Goal: Complete application form

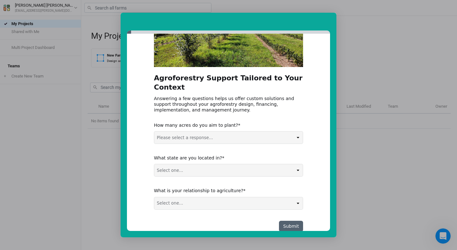
scroll to position [64, 0]
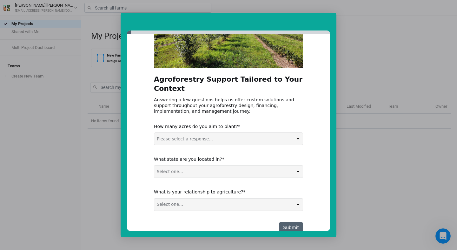
click at [261, 133] on select "Please select a response... 0-5 acres 5-50 acres 50-100 acres 100+ acres" at bounding box center [228, 139] width 149 height 12
click at [382, 132] on div "Intercom messenger" at bounding box center [228, 125] width 457 height 250
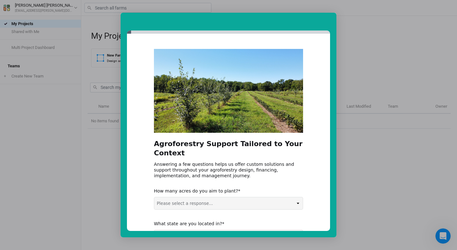
click at [306, 39] on div "Agroforestry Support Tailored to Your Context Answering a few questions helps u…" at bounding box center [228, 132] width 203 height 197
click at [169, 39] on div "Agroforestry Support Tailored to Your Context Answering a few questions helps u…" at bounding box center [228, 132] width 203 height 197
click at [131, 35] on div "Agroforestry Support Tailored to Your Context Answering a few questions helps u…" at bounding box center [228, 132] width 203 height 197
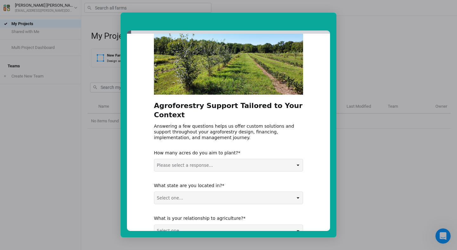
scroll to position [49, 0]
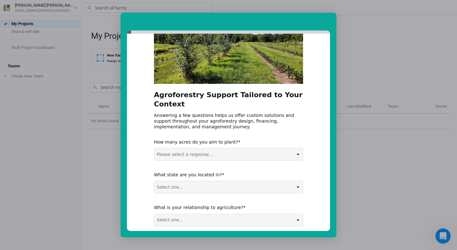
click at [240, 148] on select "Please select a response... 0-5 acres 5-50 acres 50-100 acres 100+ acres" at bounding box center [228, 154] width 149 height 12
select select "5-50 acres"
click at [252, 181] on select "Select one... Non-US AL AK AZ AR CA CO CT DE FL [GEOGRAPHIC_DATA] HI ID IL IN I…" at bounding box center [228, 187] width 149 height 12
select select "NC"
click at [216, 214] on select "Select one... Agribusiness / Co-op Farmer / Landowner Agri-Food Supply Chain Fo…" at bounding box center [228, 220] width 149 height 12
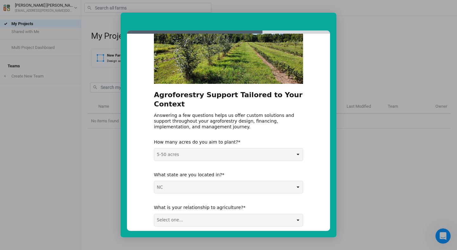
select select "Nonprofit / Education"
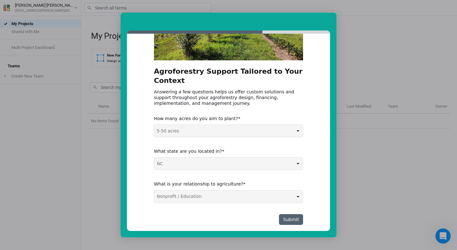
scroll to position [72, 0]
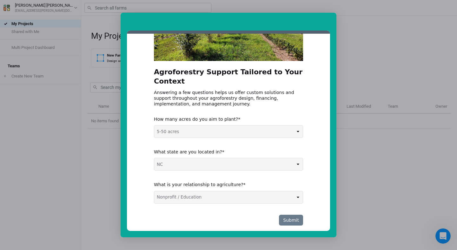
click at [295, 215] on button "Submit" at bounding box center [291, 220] width 24 height 11
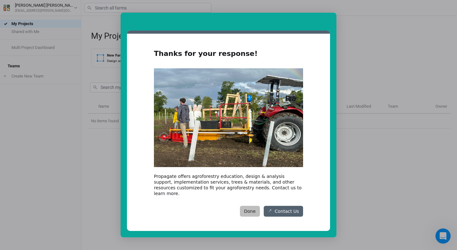
click at [251, 206] on button "Done" at bounding box center [250, 211] width 20 height 11
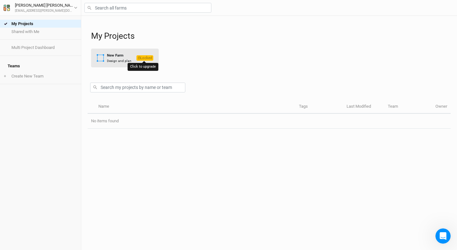
click at [146, 60] on span "Locked" at bounding box center [145, 57] width 17 height 5
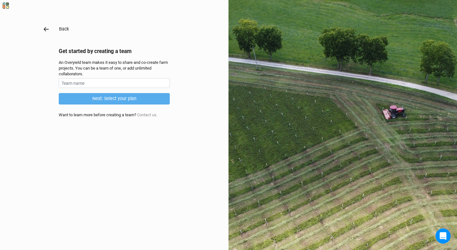
click at [47, 31] on icon "button" at bounding box center [46, 29] width 7 height 7
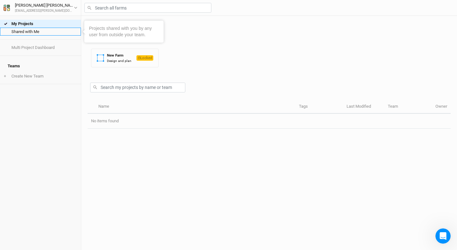
click at [24, 32] on link "Shared with Me" at bounding box center [40, 32] width 81 height 8
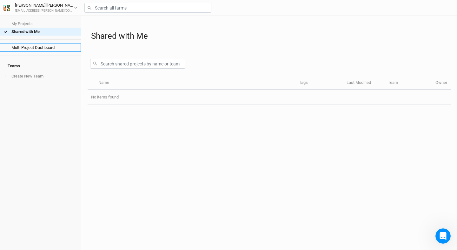
click at [35, 49] on link "Multi Project Dashboard" at bounding box center [40, 48] width 81 height 8
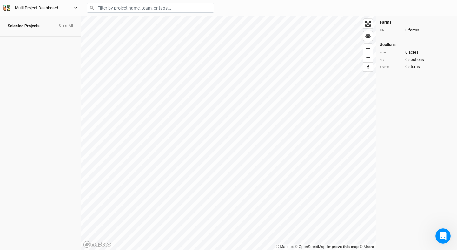
click at [28, 8] on div "Multi Project Dashboard" at bounding box center [36, 8] width 43 height 6
click at [9, 4] on div "Multi Project Dashboard Back User settings Imperial Metric Keyboard Shortcuts L…" at bounding box center [40, 8] width 81 height 16
click at [9, 10] on icon "button" at bounding box center [8, 9] width 3 height 3
click at [31, 99] on div "Selected Projects Clear All" at bounding box center [40, 133] width 81 height 234
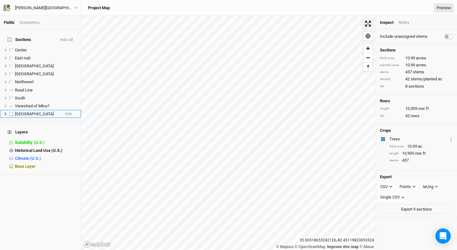
click at [5, 112] on icon at bounding box center [5, 113] width 3 height 3
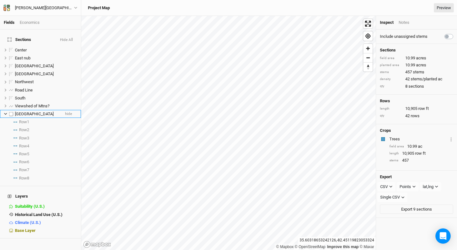
click at [5, 113] on icon at bounding box center [5, 114] width 3 height 2
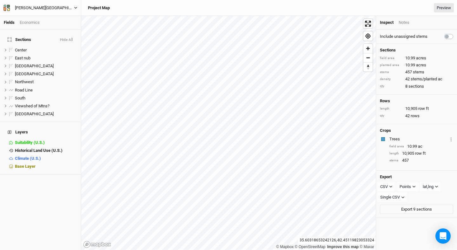
click at [45, 8] on div "Warren Wilson College" at bounding box center [44, 8] width 59 height 6
click at [124, 9] on div "Project Map Preview" at bounding box center [269, 8] width 370 height 10
click at [369, 50] on span "Zoom in" at bounding box center [368, 48] width 9 height 9
